Goal: Information Seeking & Learning: Understand process/instructions

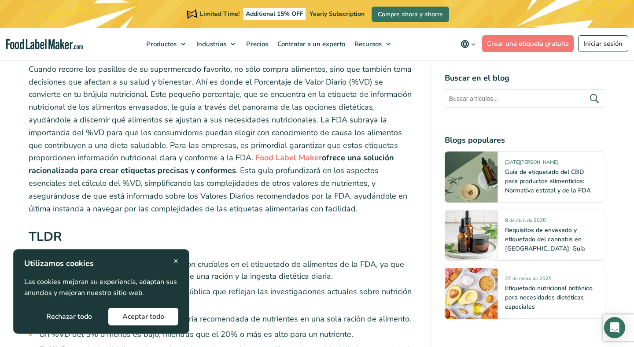
scroll to position [304, 0]
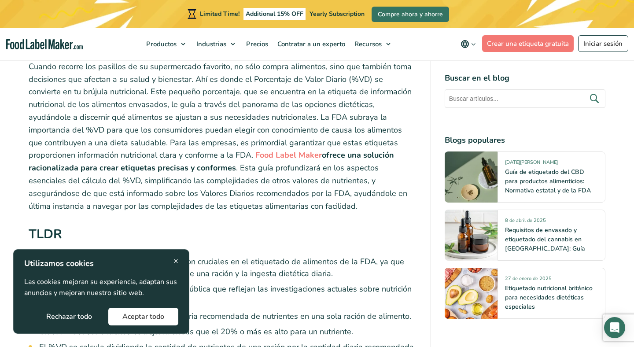
click at [79, 316] on button "Rechazar todo" at bounding box center [69, 317] width 74 height 18
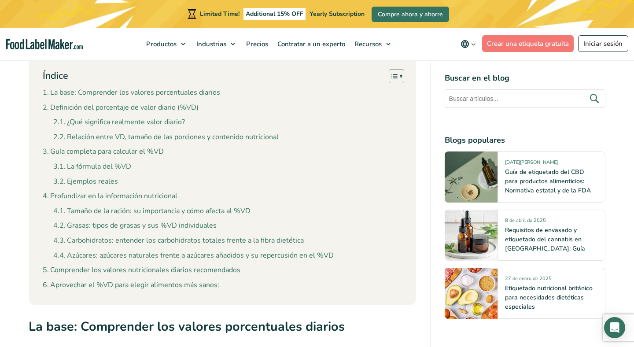
scroll to position [548, 0]
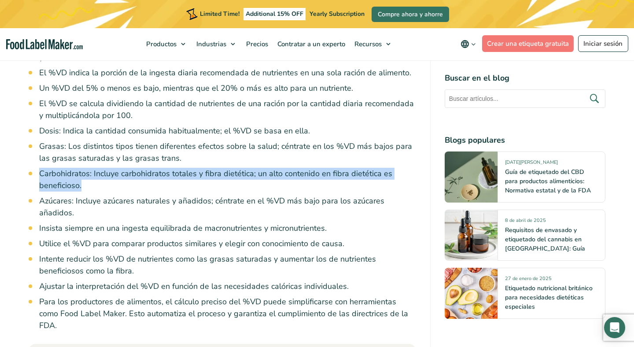
drag, startPoint x: 90, startPoint y: 182, endPoint x: 36, endPoint y: 167, distance: 56.5
copy li "Carbohidratos: Incluye carbohidratos totales y fibra dietética; un alto conteni…"
click at [248, 182] on li "Carbohidratos: Incluye carbohidratos totales y fibra dietética; un alto conteni…" at bounding box center [227, 180] width 377 height 24
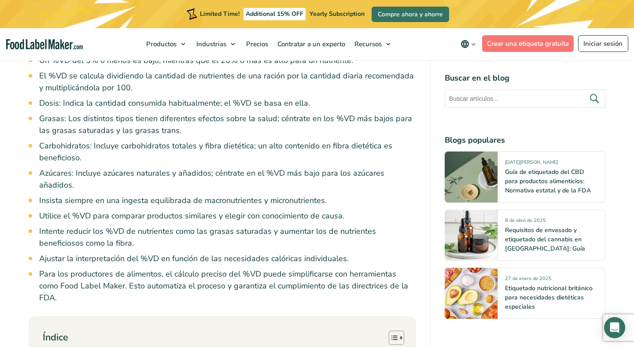
scroll to position [576, 0]
click at [155, 230] on li "Intente reducir los %VD de nutrientes como las grasas saturadas y aumentar los …" at bounding box center [227, 237] width 377 height 24
click at [152, 230] on li "Intente reducir los %VD de nutrientes como las grasas saturadas y aumentar los …" at bounding box center [227, 237] width 377 height 24
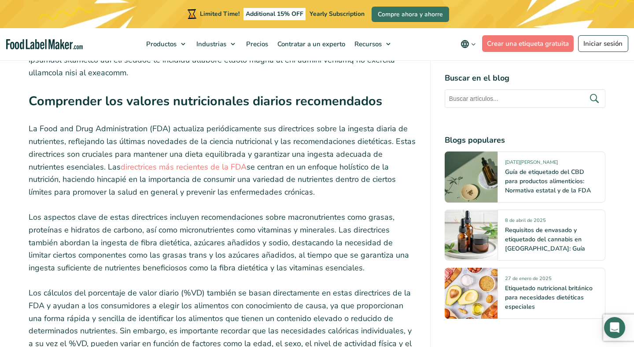
scroll to position [2596, 0]
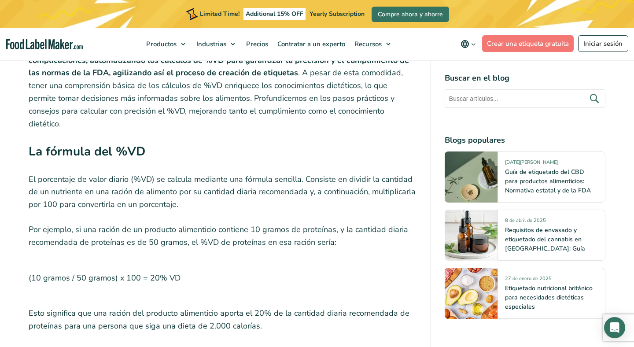
click at [268, 261] on p "(10 gramos / 50 gramos) x 100 = 20% VD" at bounding box center [223, 278] width 388 height 34
click at [252, 261] on p "(10 gramos / 50 gramos) x 100 = 20% VD" at bounding box center [223, 278] width 388 height 34
click at [251, 261] on p "(10 gramos / 50 gramos) x 100 = 20% VD" at bounding box center [223, 278] width 388 height 34
click at [315, 261] on p "(10 gramos / 50 gramos) x 100 = 20% VD" at bounding box center [223, 278] width 388 height 34
click at [244, 261] on p "(10 gramos / 50 gramos) x 100 = 20% VD" at bounding box center [223, 278] width 388 height 34
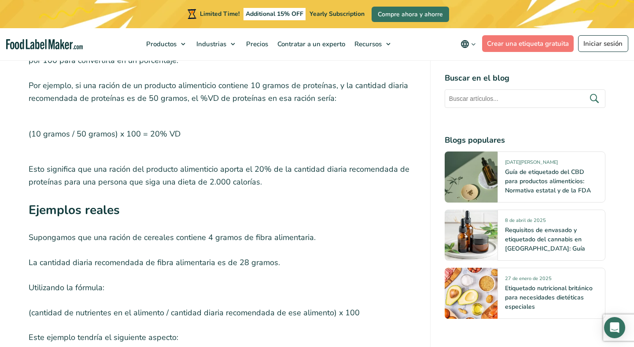
scroll to position [2730, 0]
